Goal: Transaction & Acquisition: Book appointment/travel/reservation

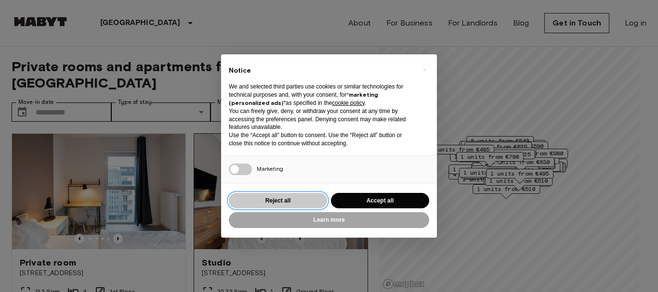
click at [313, 206] on button "Reject all" at bounding box center [278, 201] width 98 height 16
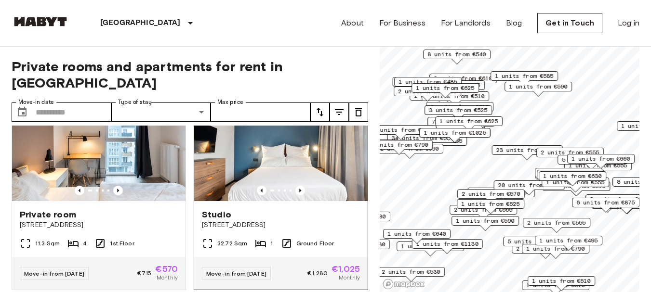
scroll to position [96, 0]
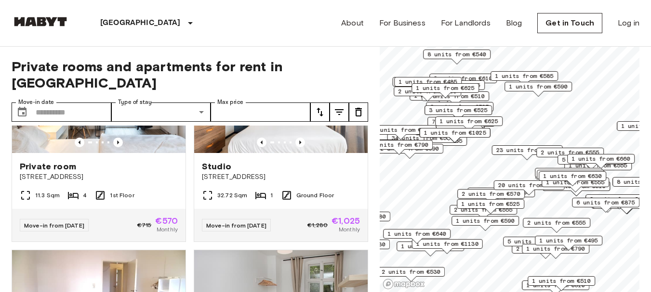
click at [328, 103] on button "tune" at bounding box center [319, 112] width 19 height 19
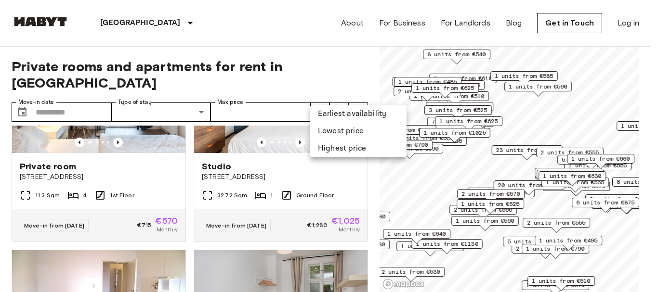
click at [333, 130] on li "Lowest price" at bounding box center [358, 131] width 96 height 17
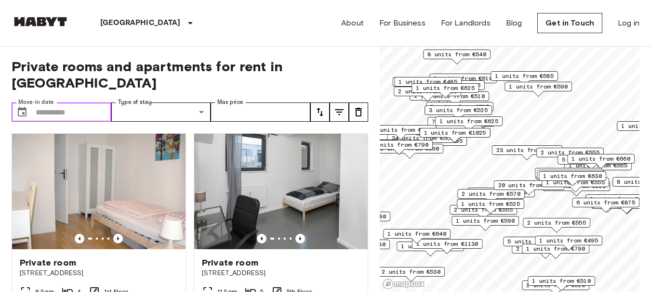
click at [53, 103] on input "Move-in date" at bounding box center [74, 112] width 76 height 19
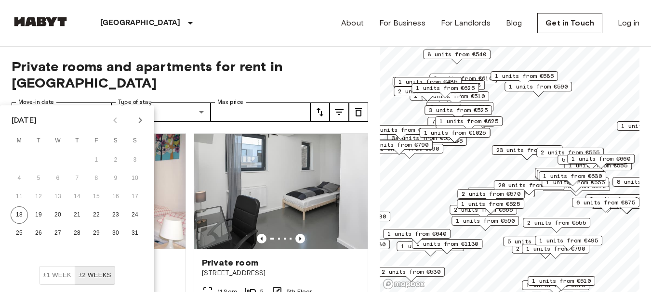
click at [141, 126] on icon "Next month" at bounding box center [140, 121] width 12 height 12
click at [141, 125] on icon "Next month" at bounding box center [140, 121] width 12 height 12
click at [132, 157] on button "5" at bounding box center [134, 160] width 17 height 17
type input "**********"
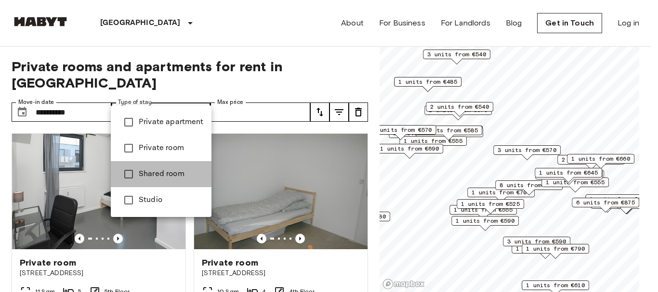
click at [146, 169] on span "Shared room" at bounding box center [171, 175] width 65 height 12
type input "**********"
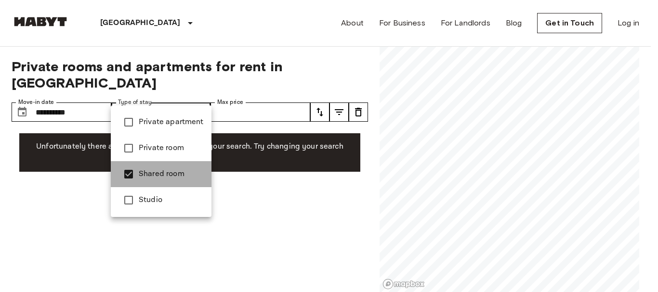
click at [151, 167] on li "Shared room" at bounding box center [161, 174] width 101 height 26
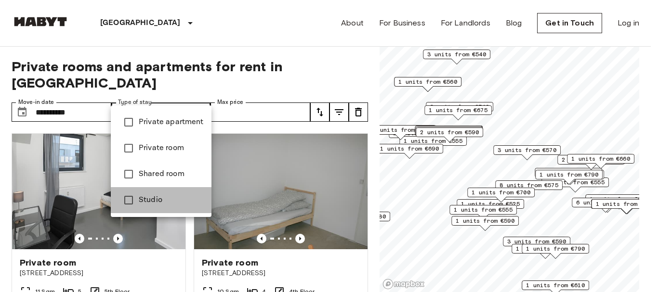
click at [156, 200] on span "Studio" at bounding box center [171, 201] width 65 height 12
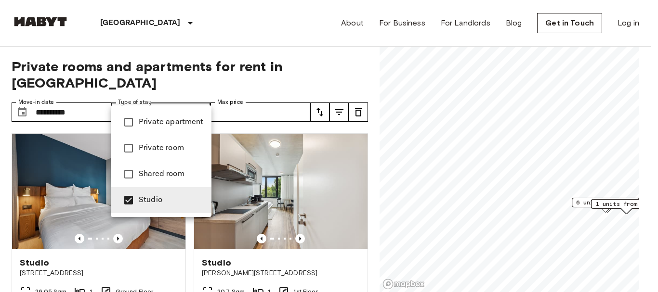
click at [233, 32] on div at bounding box center [329, 146] width 658 height 292
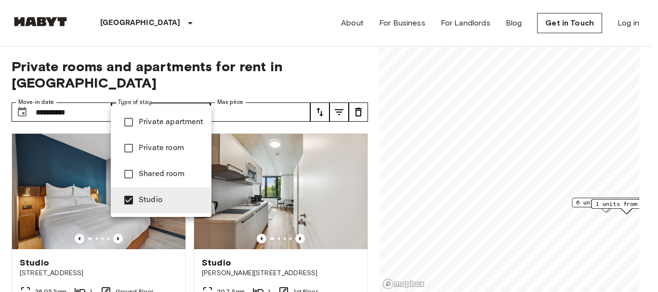
drag, startPoint x: 170, startPoint y: 148, endPoint x: 314, endPoint y: 85, distance: 157.1
click at [170, 148] on span "Private room" at bounding box center [171, 149] width 65 height 12
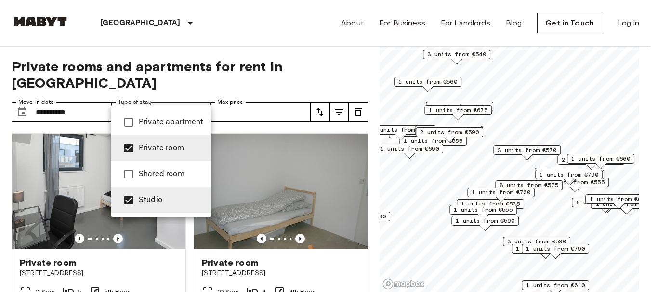
drag, startPoint x: 1, startPoint y: 203, endPoint x: 11, endPoint y: 203, distance: 10.1
click at [2, 203] on div at bounding box center [329, 146] width 658 height 292
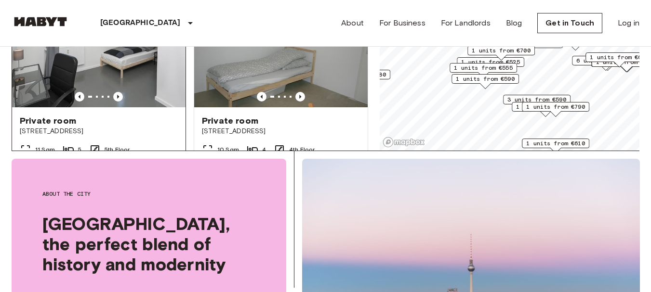
scroll to position [48, 0]
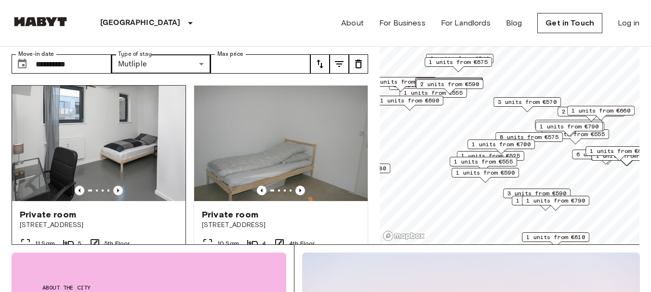
click at [114, 186] on icon "Previous image" at bounding box center [118, 191] width 10 height 10
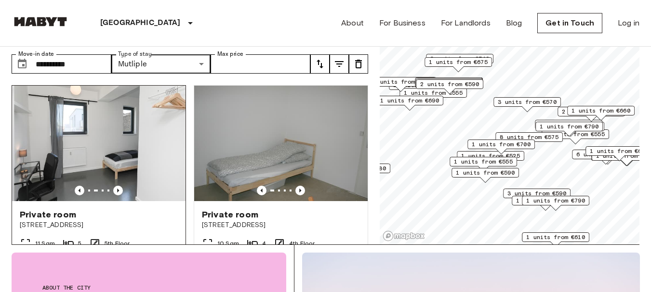
click at [119, 167] on img at bounding box center [100, 144] width 173 height 116
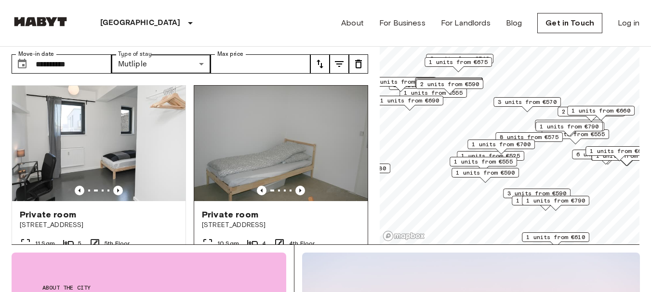
scroll to position [0, 0]
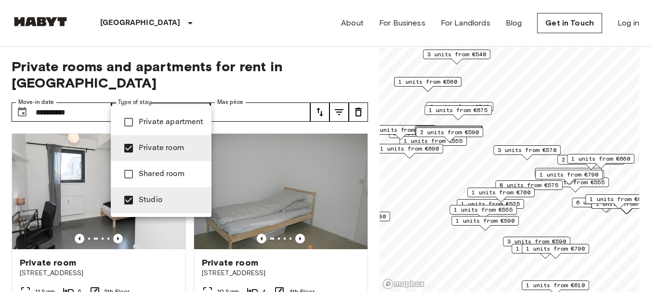
drag, startPoint x: 165, startPoint y: 151, endPoint x: 145, endPoint y: 199, distance: 51.9
click at [164, 151] on span "Private room" at bounding box center [171, 149] width 65 height 12
type input "******"
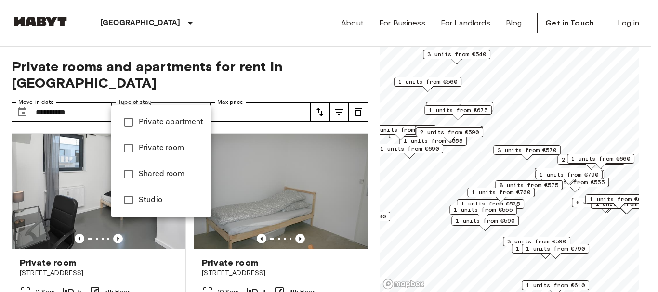
drag, startPoint x: 289, startPoint y: 38, endPoint x: 295, endPoint y: 59, distance: 22.1
click at [289, 38] on div at bounding box center [329, 146] width 658 height 292
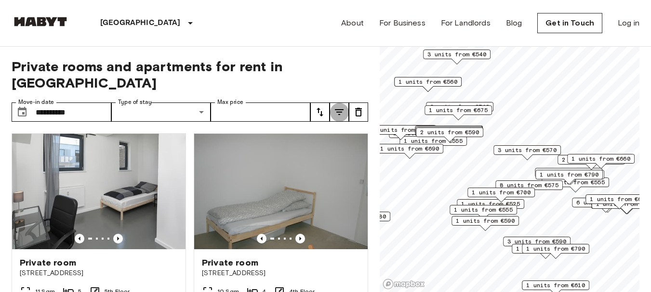
click at [338, 109] on icon "tune" at bounding box center [339, 112] width 9 height 6
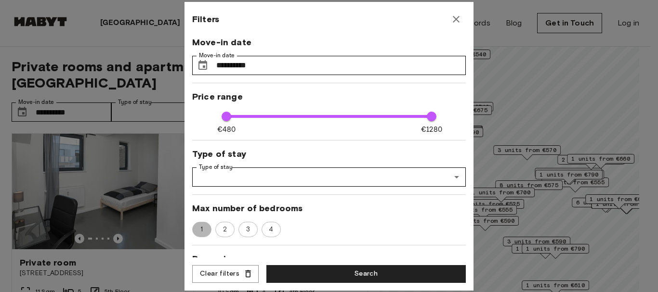
click at [205, 230] on span "1" at bounding box center [201, 230] width 13 height 10
type input "**"
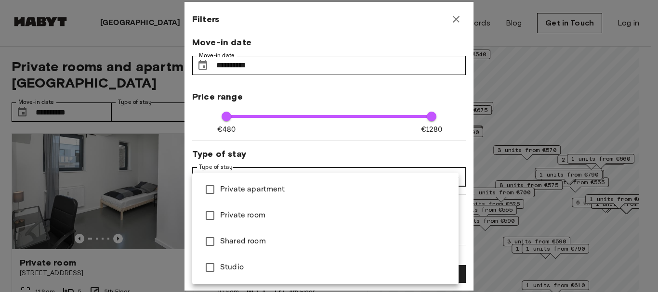
click at [309, 145] on div at bounding box center [329, 146] width 658 height 292
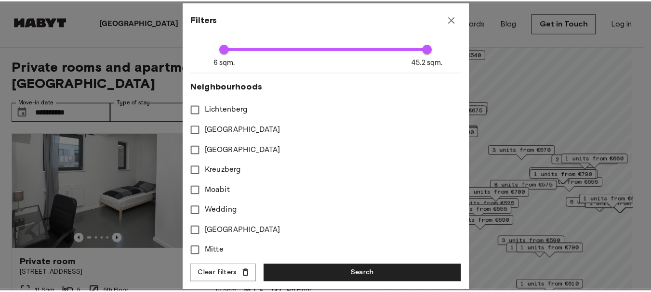
scroll to position [289, 0]
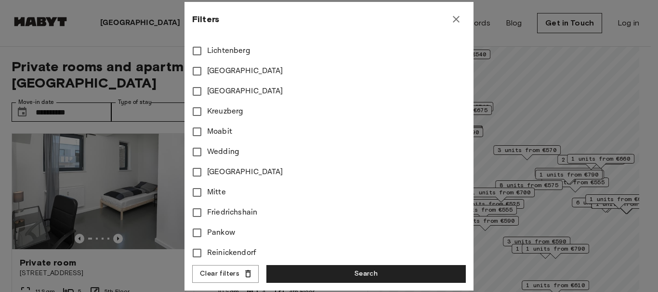
drag, startPoint x: 348, startPoint y: 278, endPoint x: 373, endPoint y: 265, distance: 28.5
click at [348, 279] on button "Search" at bounding box center [365, 274] width 199 height 18
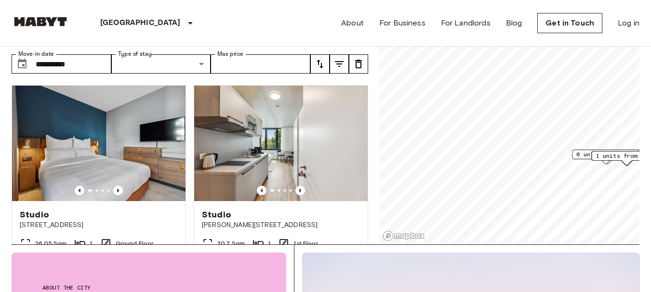
click at [322, 58] on icon "tune" at bounding box center [320, 64] width 12 height 12
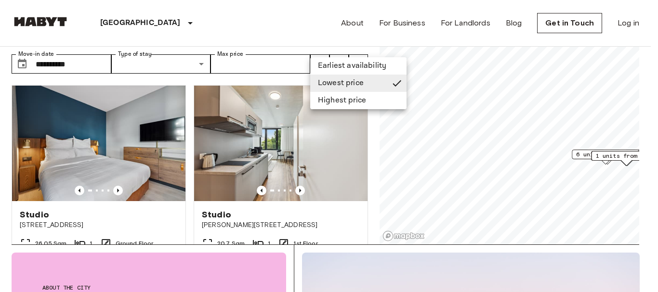
click at [337, 85] on li "Lowest price" at bounding box center [358, 83] width 96 height 17
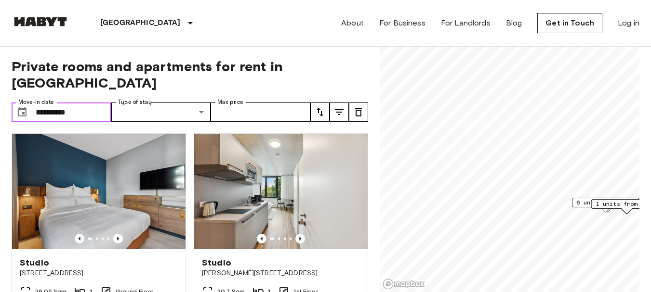
click at [74, 103] on input "**********" at bounding box center [74, 112] width 76 height 19
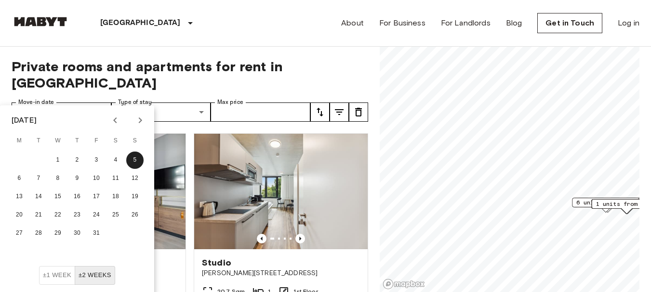
click at [344, 61] on span "Private rooms and apartments for rent in Berlin" at bounding box center [190, 74] width 356 height 33
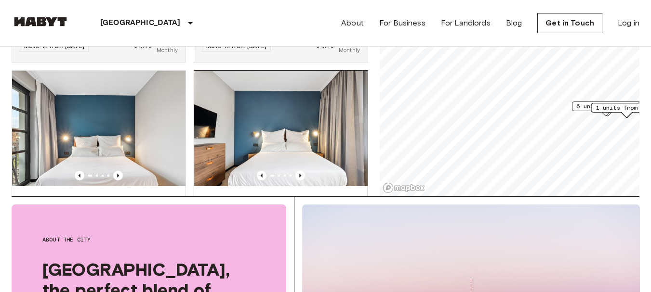
scroll to position [1349, 0]
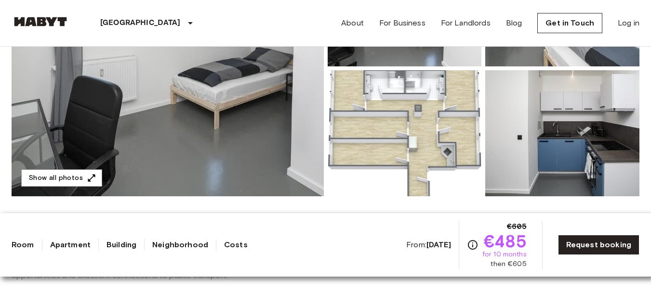
scroll to position [193, 0]
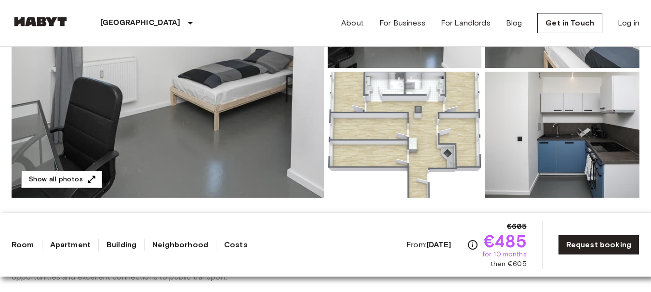
click at [417, 131] on img at bounding box center [405, 135] width 154 height 126
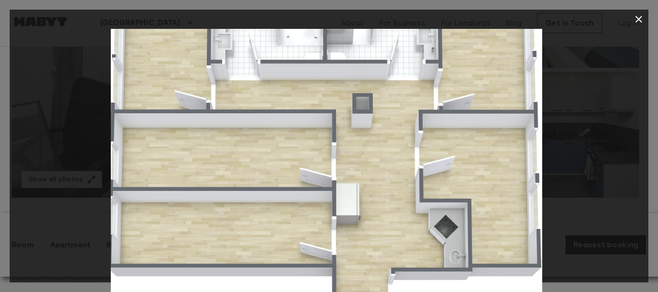
drag, startPoint x: 399, startPoint y: 107, endPoint x: 394, endPoint y: 158, distance: 51.3
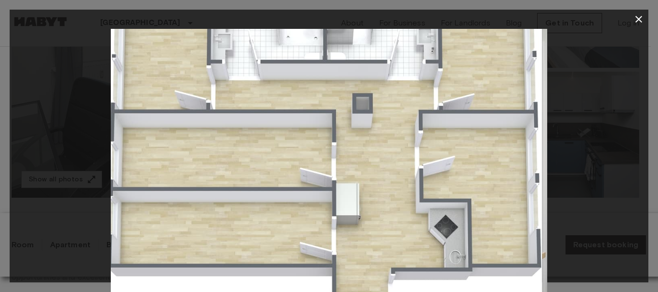
click at [394, 158] on img at bounding box center [324, 174] width 436 height 291
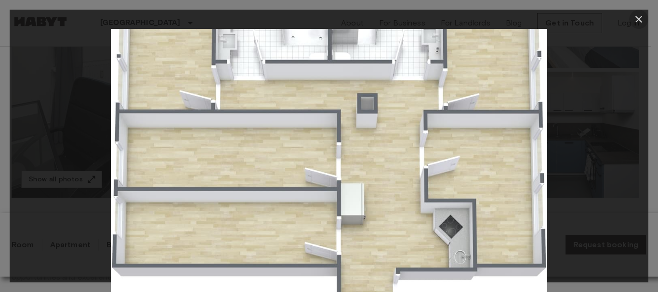
click at [640, 23] on icon "button" at bounding box center [639, 19] width 12 height 12
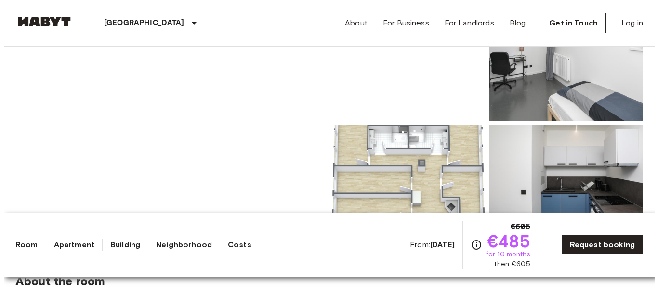
scroll to position [48, 0]
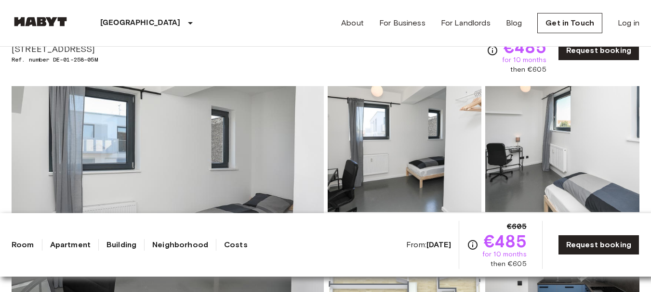
click at [251, 146] on img at bounding box center [168, 214] width 312 height 256
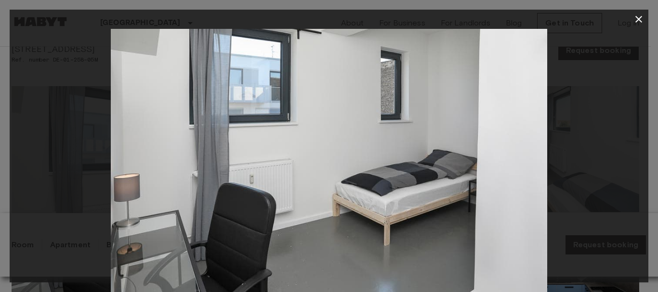
drag, startPoint x: 613, startPoint y: 168, endPoint x: 597, endPoint y: 151, distance: 22.8
click at [611, 169] on div at bounding box center [329, 174] width 639 height 291
click at [635, 17] on icon "button" at bounding box center [639, 19] width 12 height 12
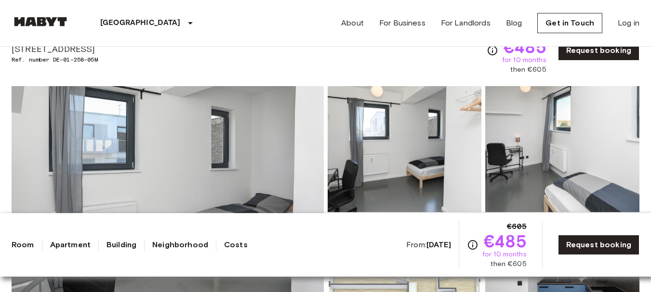
click at [508, 139] on img at bounding box center [562, 149] width 154 height 126
